Goal: Task Accomplishment & Management: Manage account settings

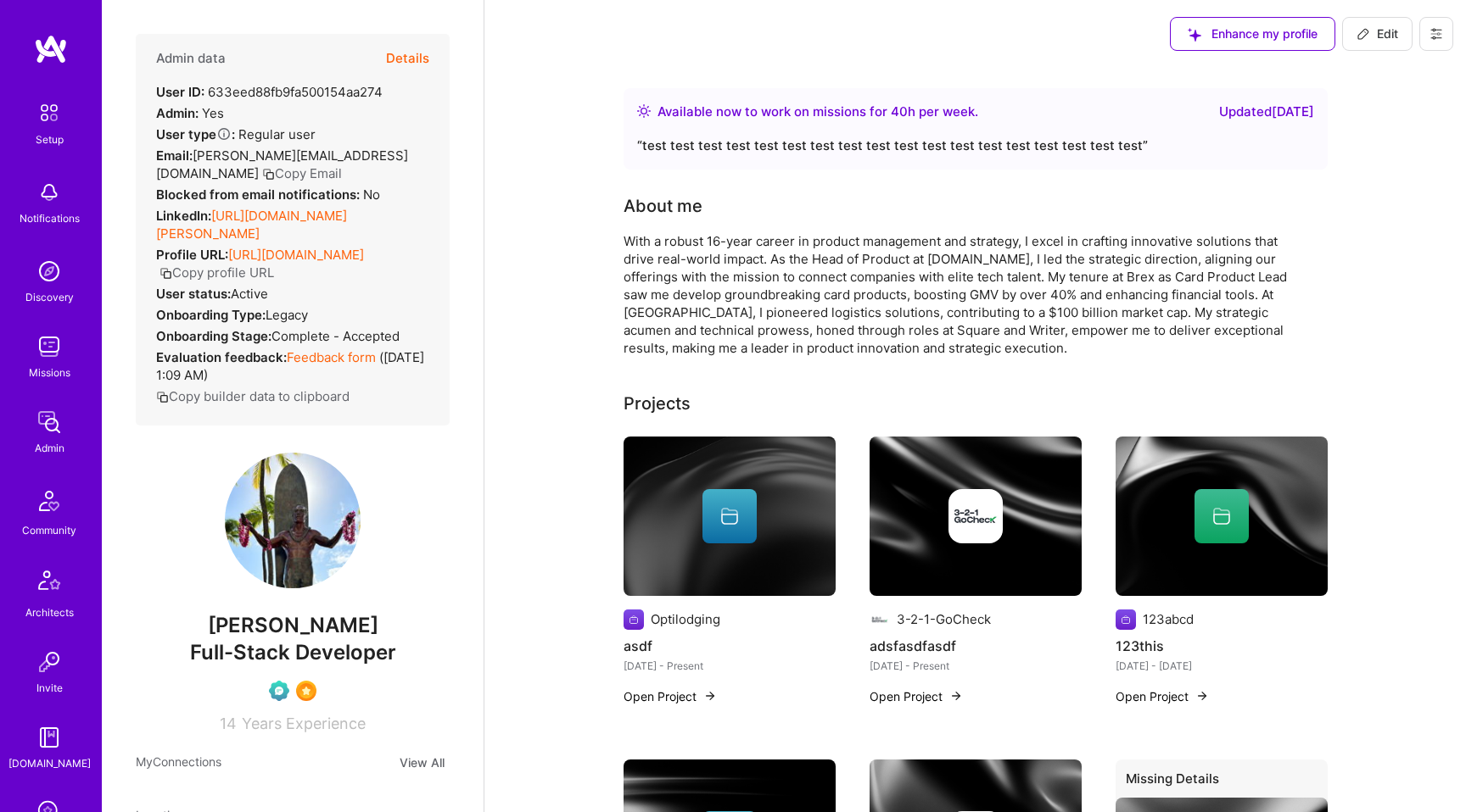
click at [1444, 39] on button at bounding box center [1436, 34] width 34 height 34
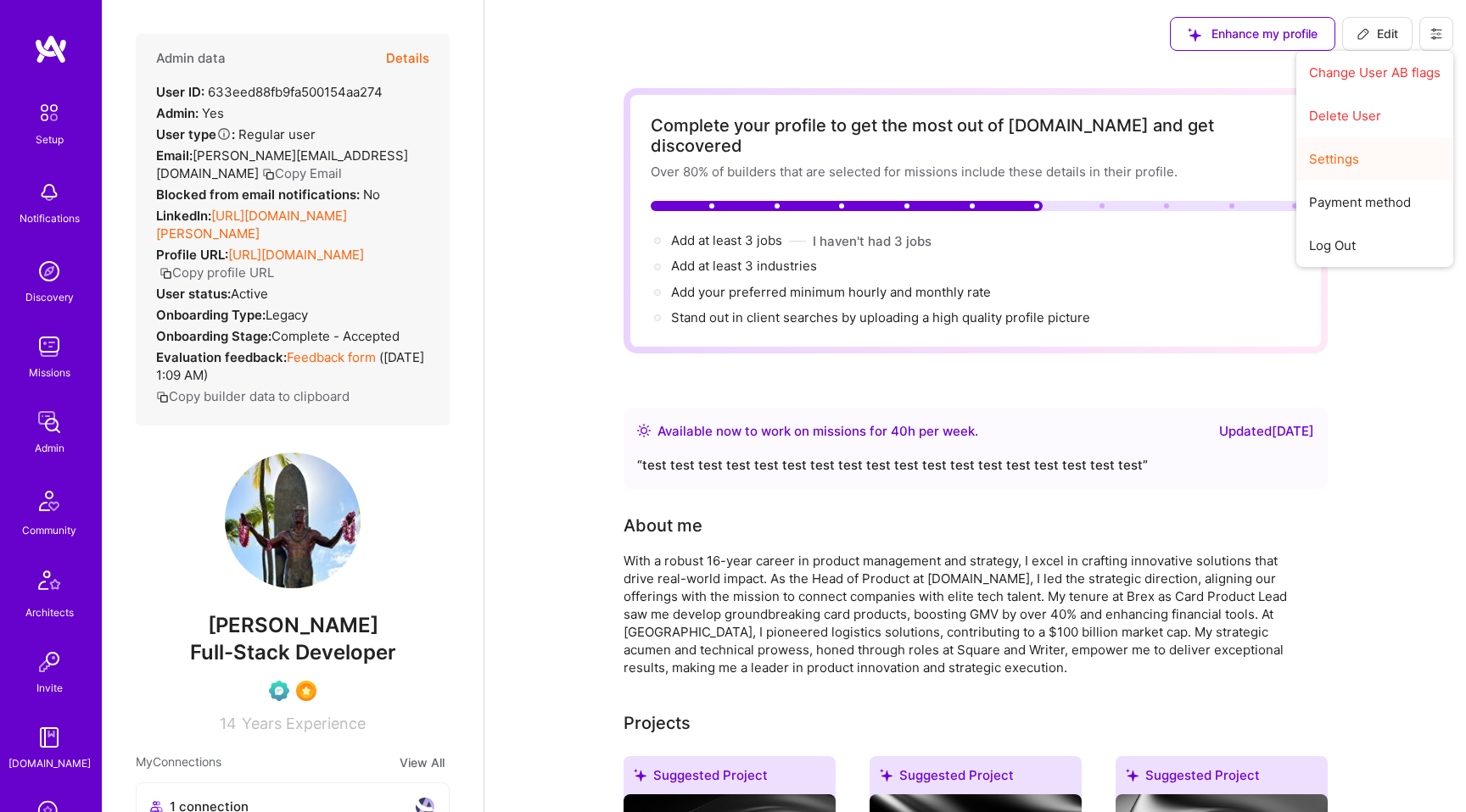
click at [1343, 154] on button "Settings" at bounding box center [1375, 159] width 157 height 43
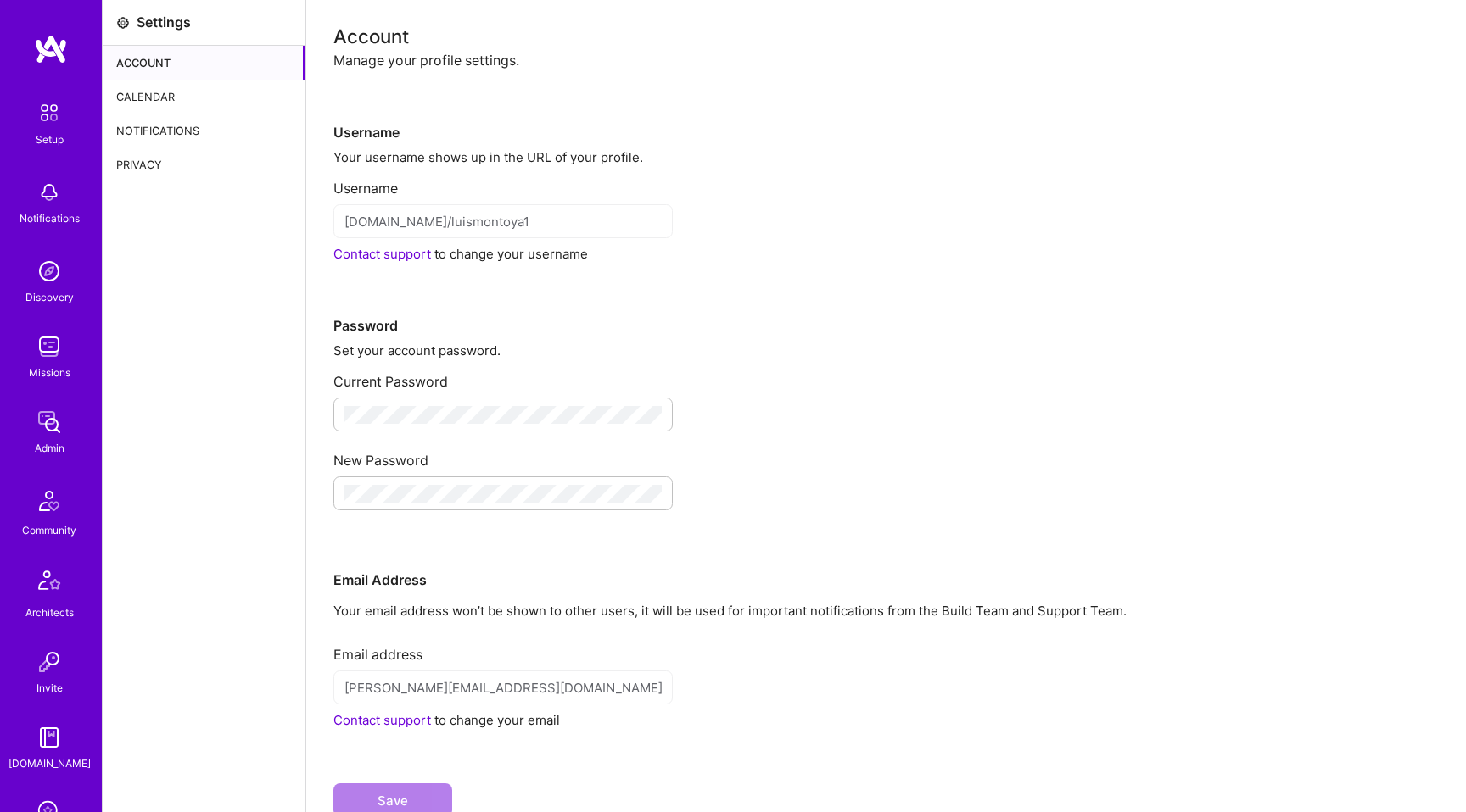
click at [180, 85] on div "Calendar" at bounding box center [204, 97] width 203 height 34
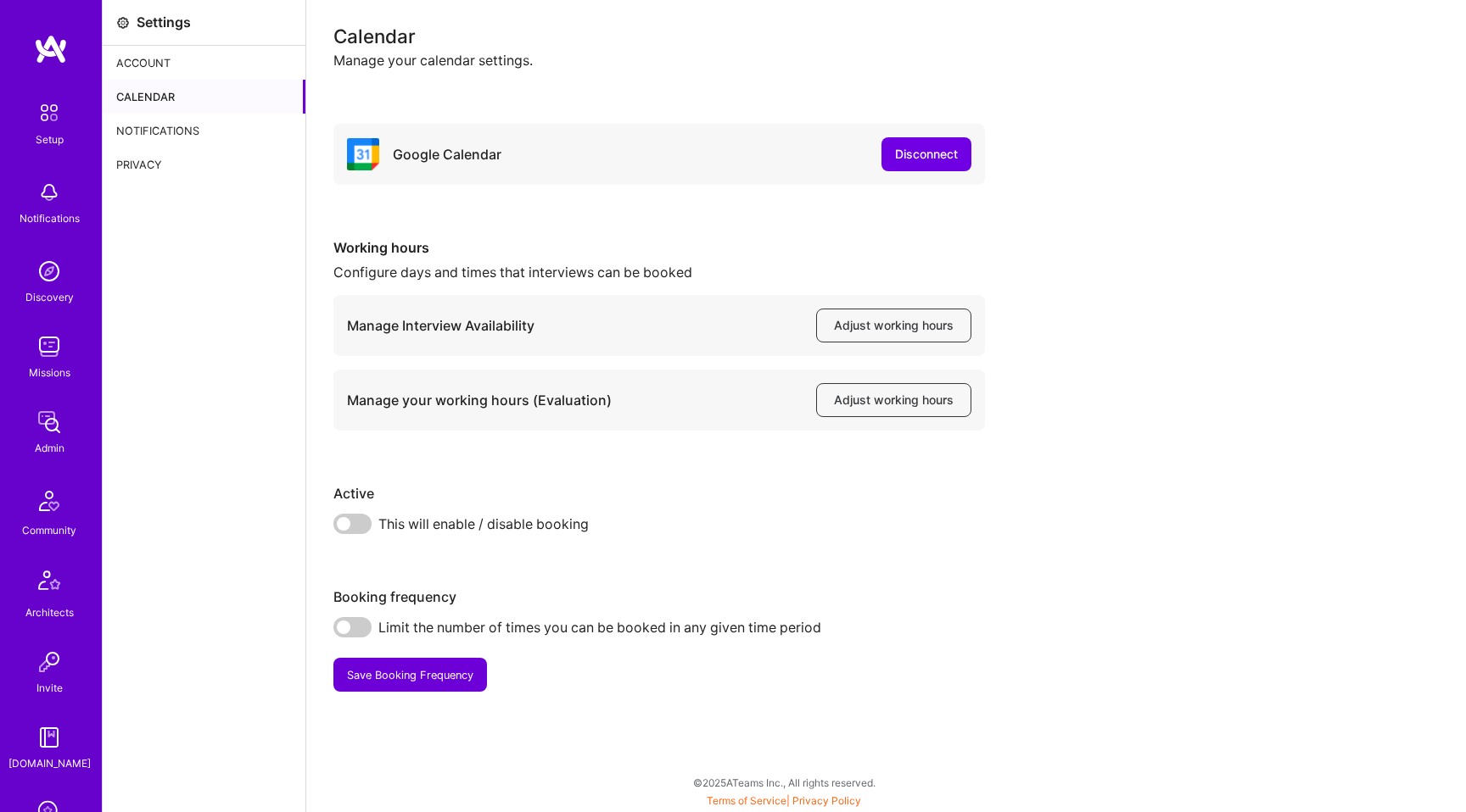
scroll to position [275, 0]
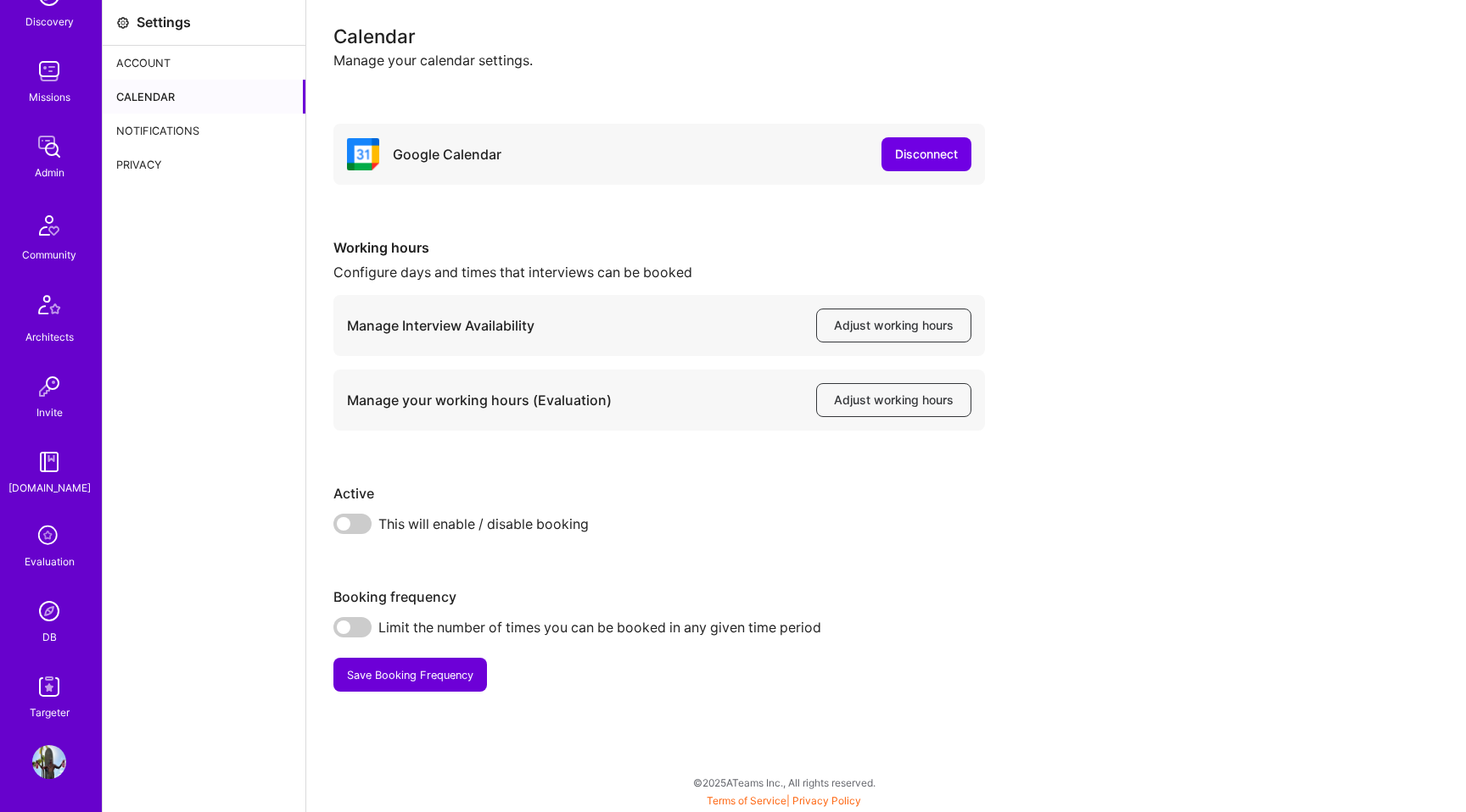
click at [355, 517] on span at bounding box center [353, 524] width 39 height 21
click at [337, 529] on input "checkbox" at bounding box center [337, 529] width 0 height 0
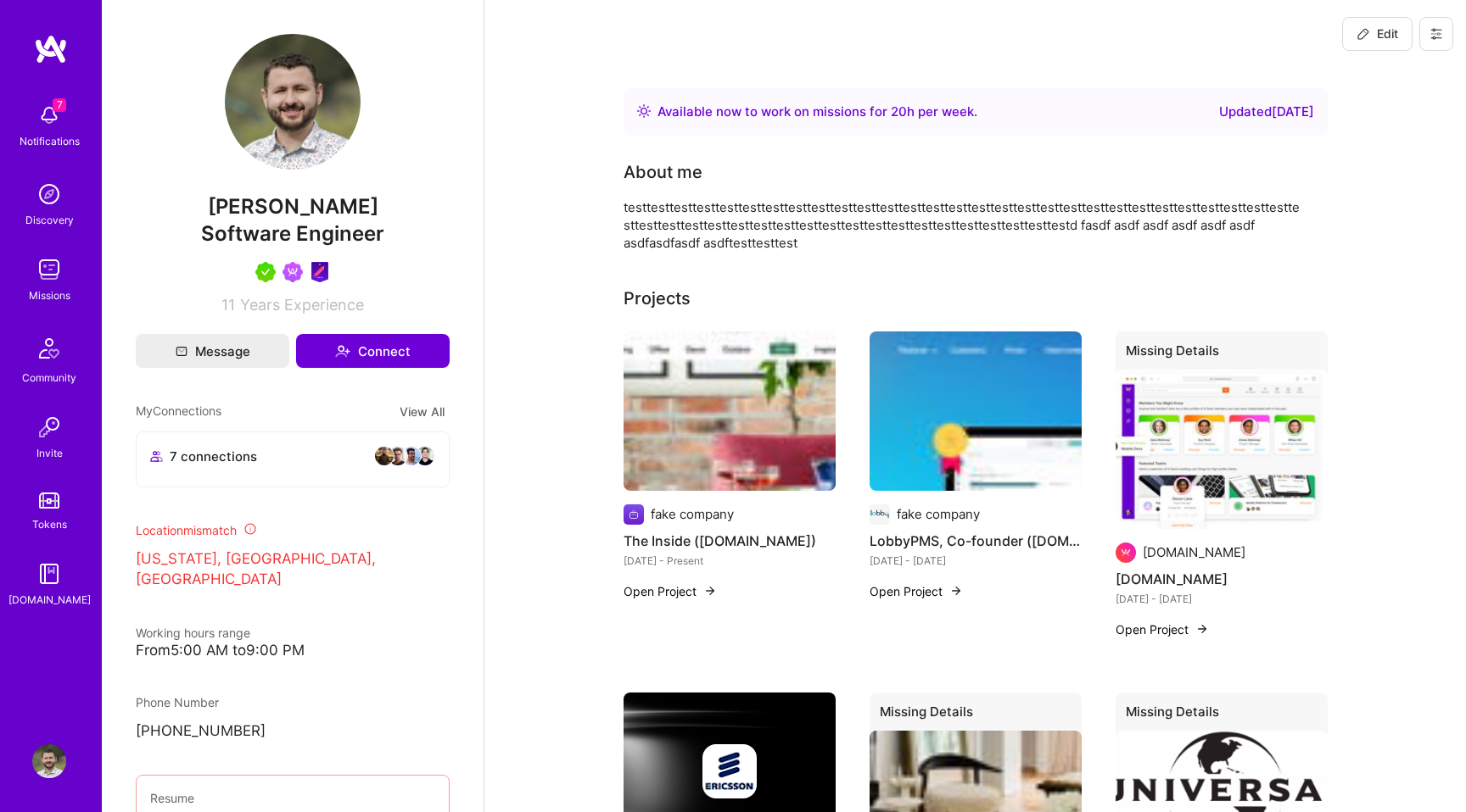
click at [56, 126] on img at bounding box center [49, 116] width 34 height 34
